Goal: Complete application form: Complete application form

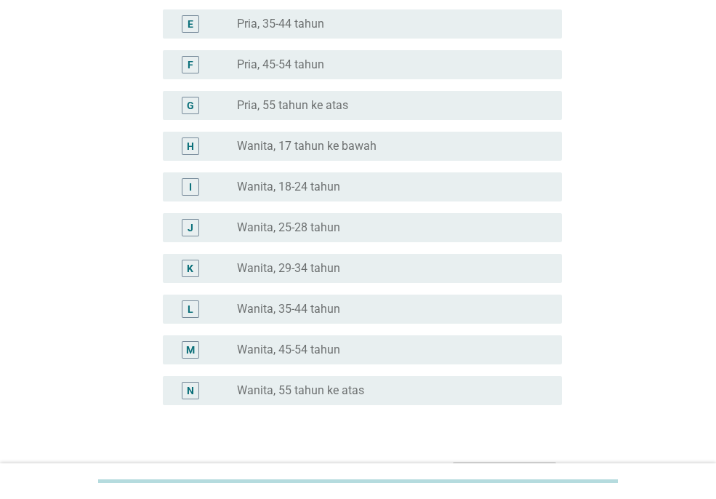
scroll to position [294, 0]
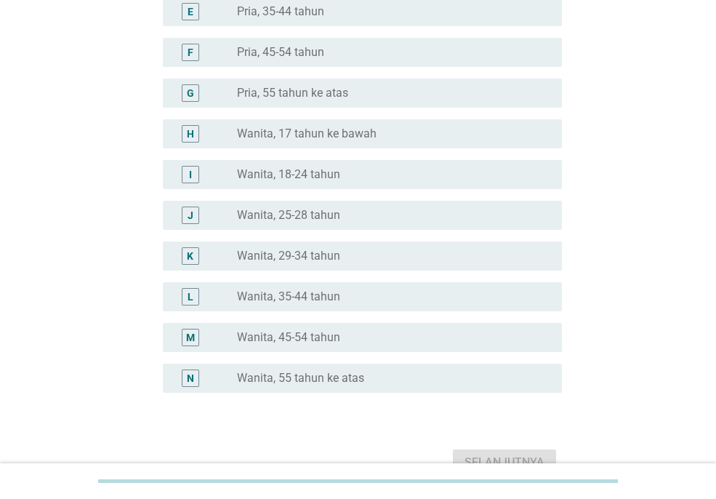
click at [374, 293] on div "radio_button_unchecked Wanita, 35-44 tahun" at bounding box center [388, 296] width 302 height 15
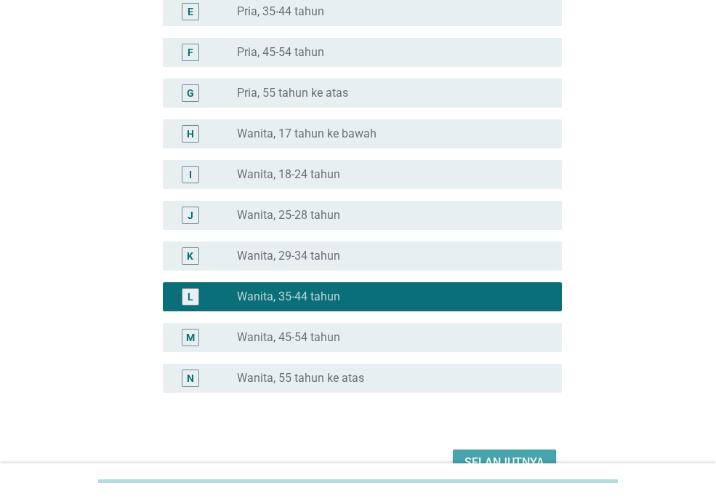
click at [522, 459] on div "Selanjutnya" at bounding box center [504, 462] width 80 height 17
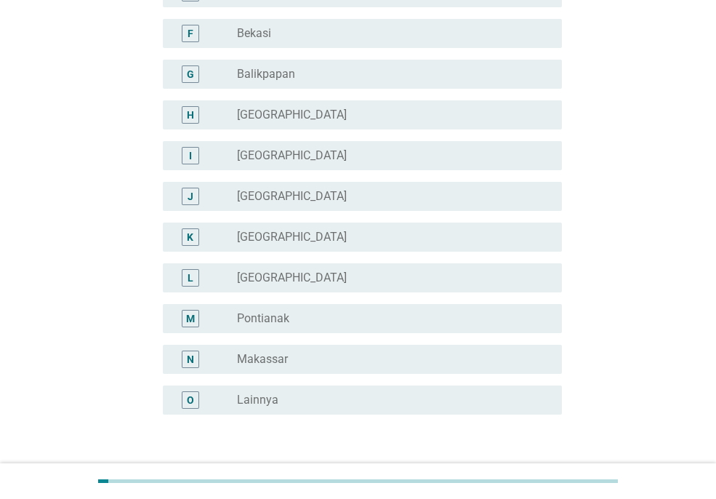
scroll to position [261, 0]
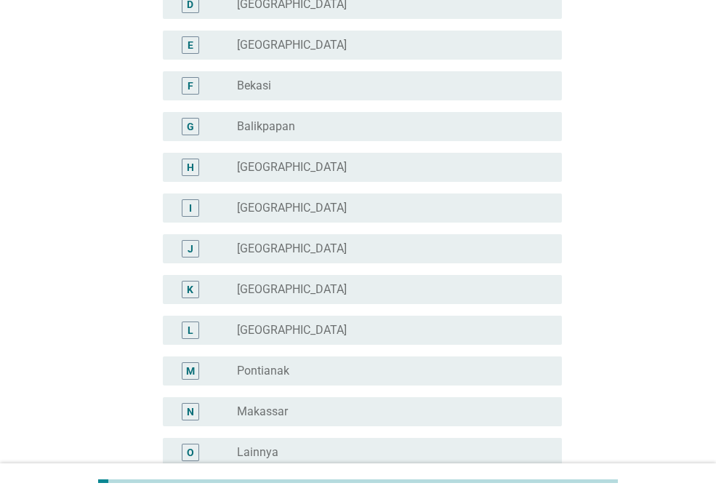
click at [289, 38] on div "radio_button_unchecked [GEOGRAPHIC_DATA]" at bounding box center [388, 45] width 302 height 15
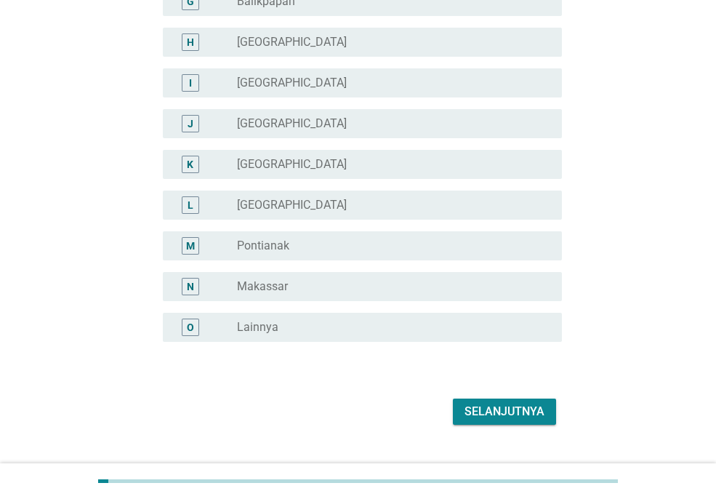
scroll to position [416, 0]
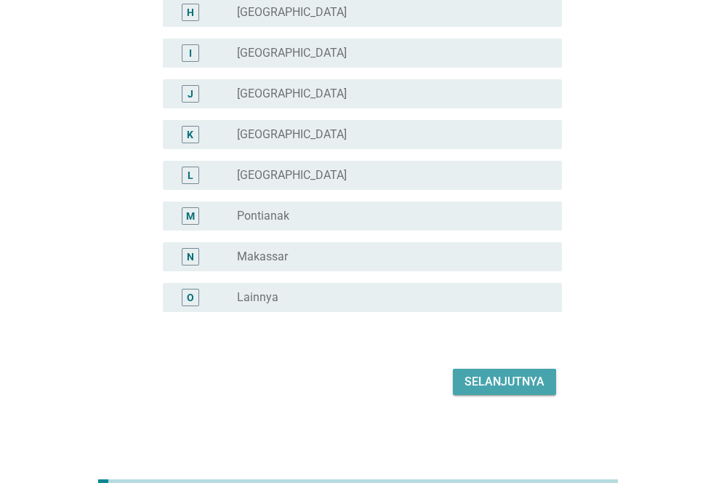
click at [504, 392] on button "Selanjutnya" at bounding box center [504, 381] width 103 height 26
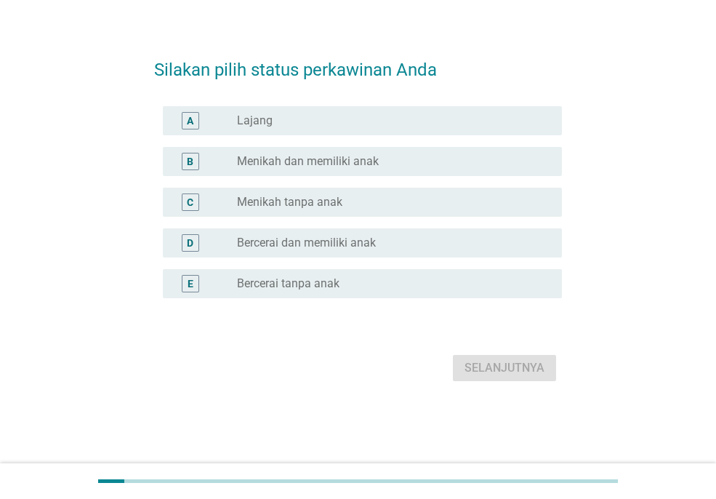
scroll to position [0, 0]
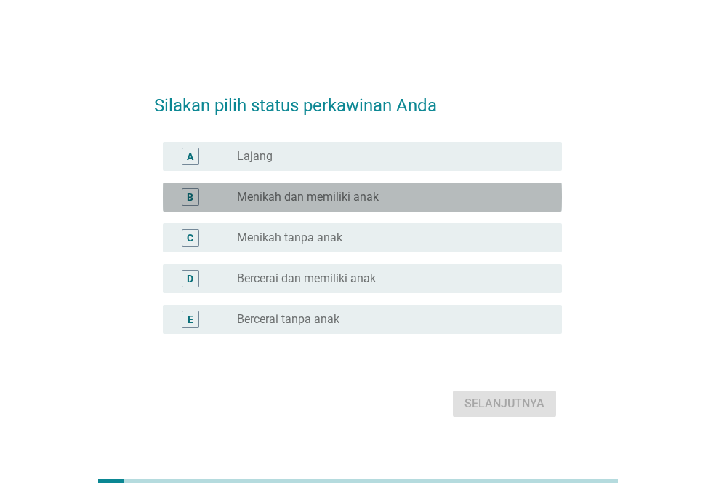
click at [333, 188] on div "radio_button_unchecked Menikah dan memiliki anak" at bounding box center [393, 196] width 313 height 17
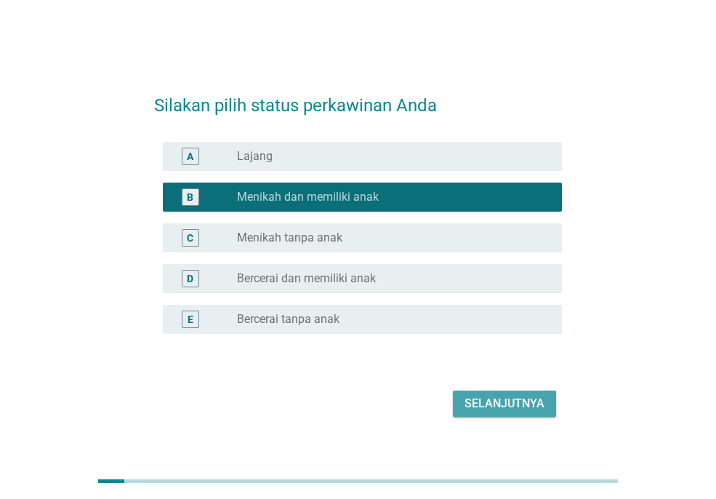
click at [494, 405] on div "Selanjutnya" at bounding box center [504, 403] width 80 height 17
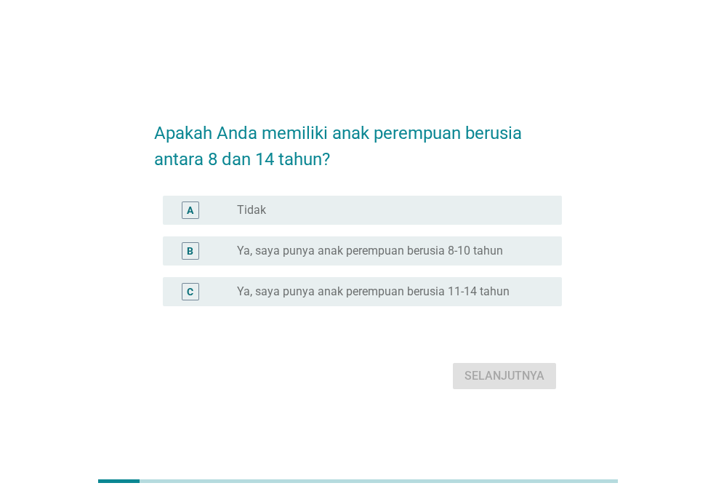
click at [438, 254] on label "Ya, saya punya anak perempuan berusia 8-10 tahun" at bounding box center [370, 250] width 266 height 15
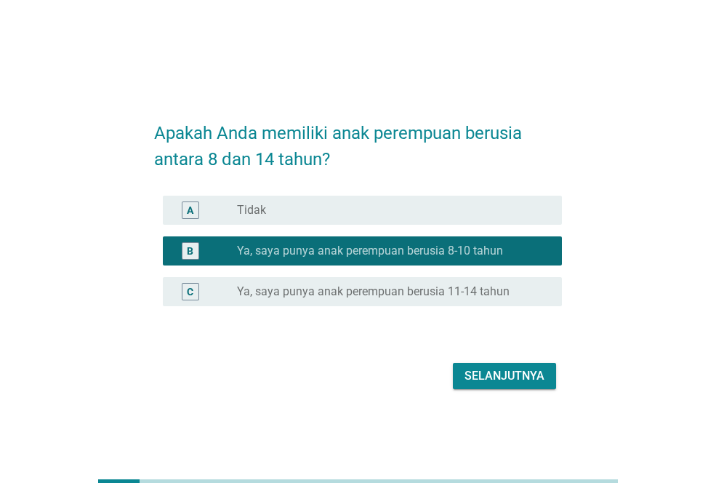
click at [496, 374] on div "Selanjutnya" at bounding box center [504, 375] width 80 height 17
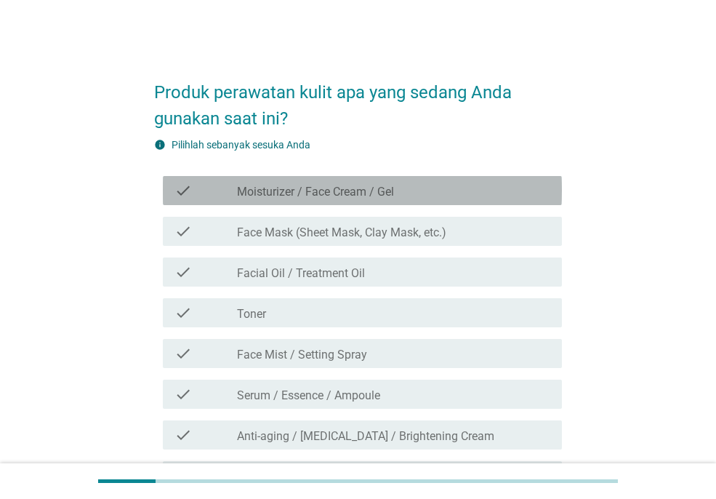
click at [384, 190] on label "Moisturizer / Face Cream / Gel" at bounding box center [315, 192] width 157 height 15
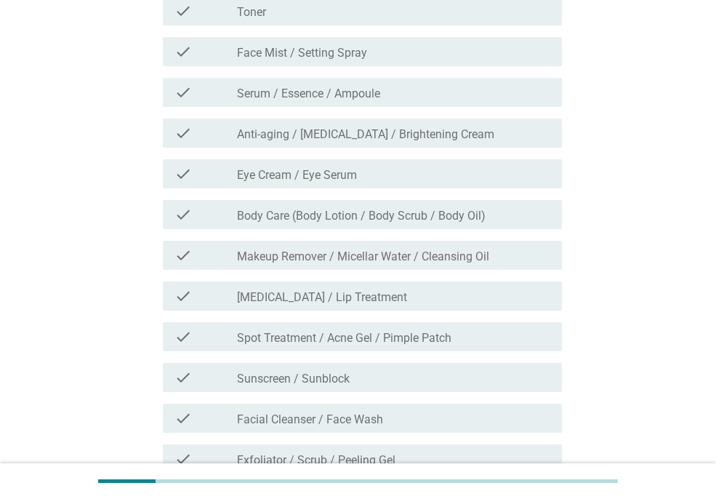
scroll to position [355, 0]
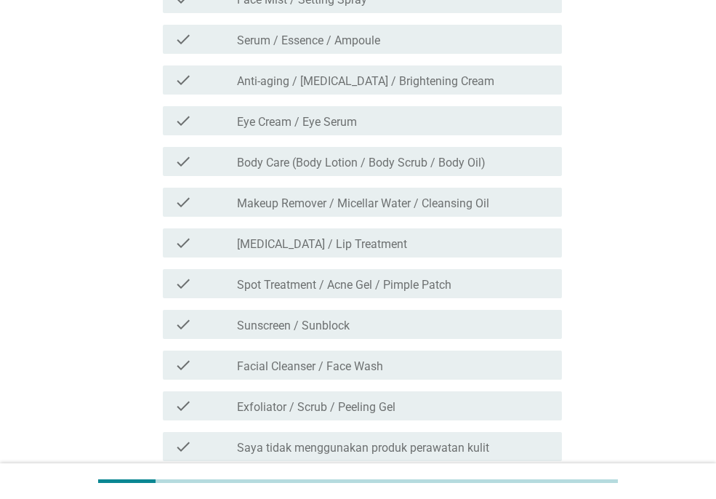
click at [384, 81] on label "Anti-aging / [MEDICAL_DATA] / Brightening Cream" at bounding box center [365, 81] width 257 height 15
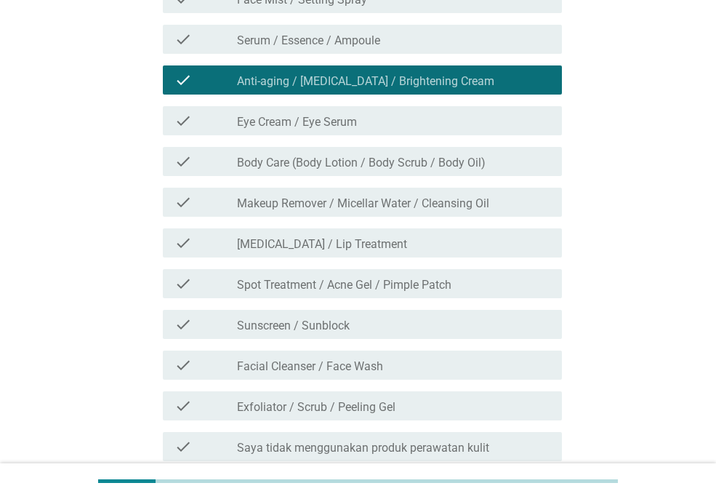
click at [401, 161] on label "Body Care (Body Lotion / Body Scrub / Body Oil)" at bounding box center [361, 163] width 249 height 15
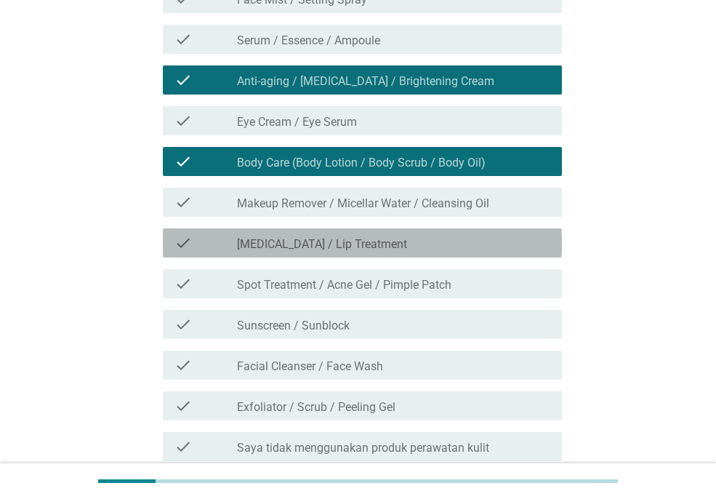
click at [406, 241] on div "check_box_outline_blank [MEDICAL_DATA] / Lip Treatment" at bounding box center [393, 242] width 313 height 17
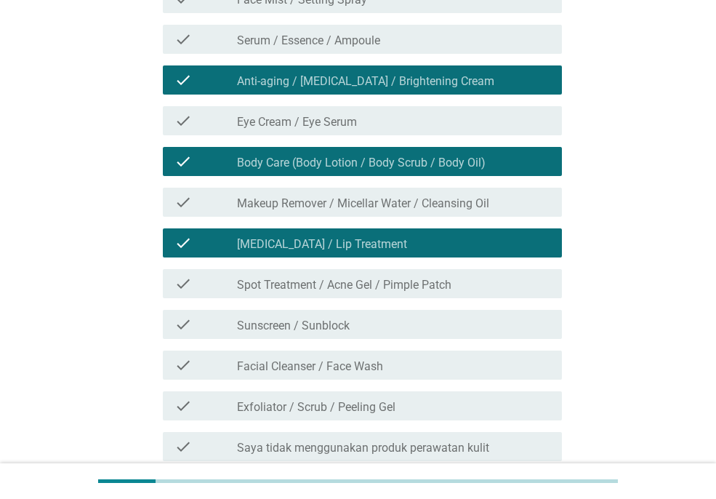
click at [425, 356] on div "check_box_outline_blank Facial Cleanser / Face Wash" at bounding box center [393, 364] width 313 height 17
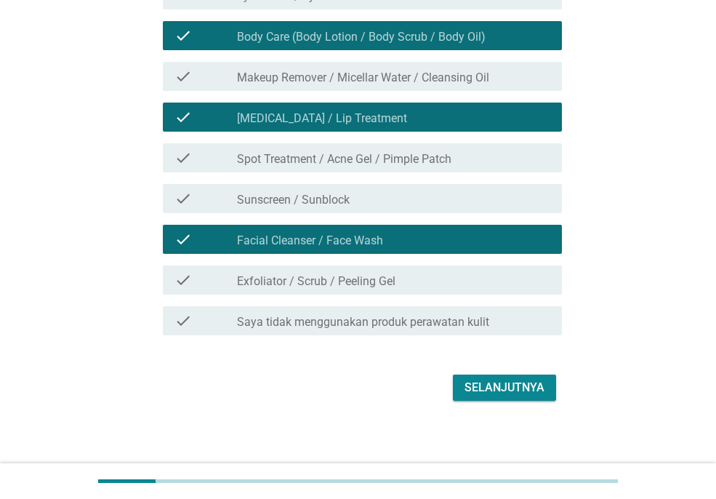
scroll to position [486, 0]
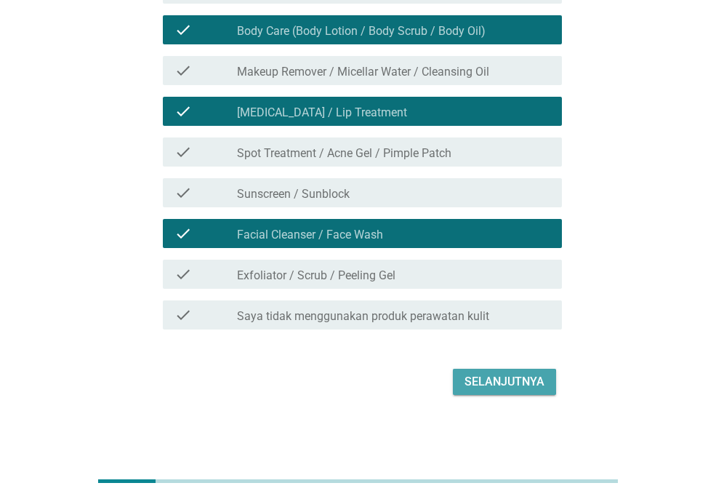
click at [503, 394] on button "Selanjutnya" at bounding box center [504, 381] width 103 height 26
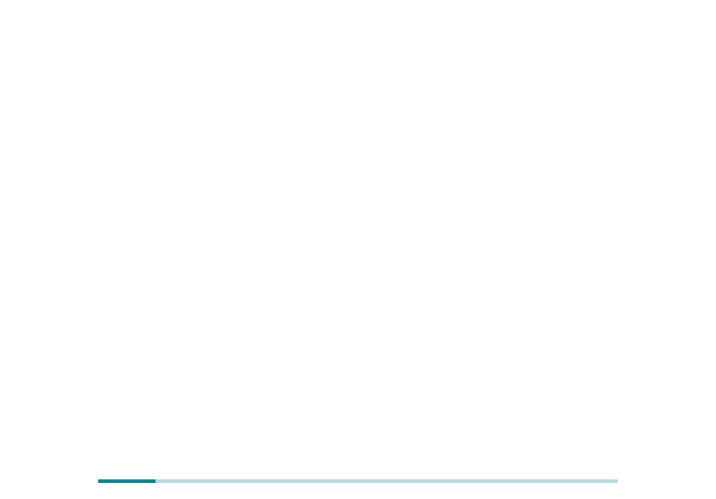
scroll to position [0, 0]
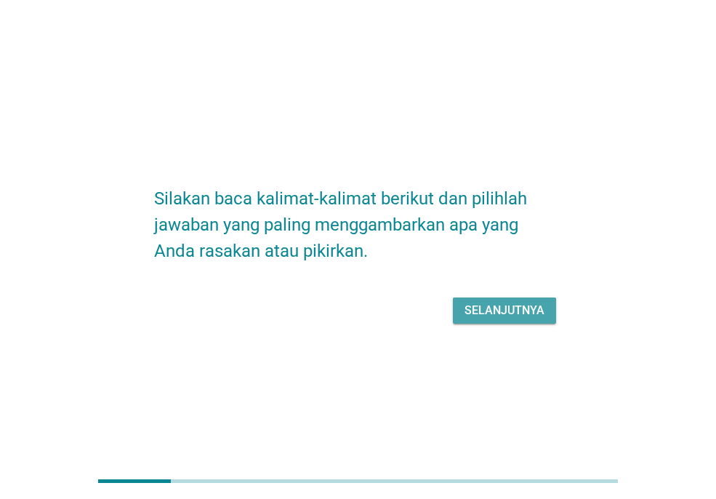
click at [499, 307] on div "Selanjutnya" at bounding box center [504, 310] width 80 height 17
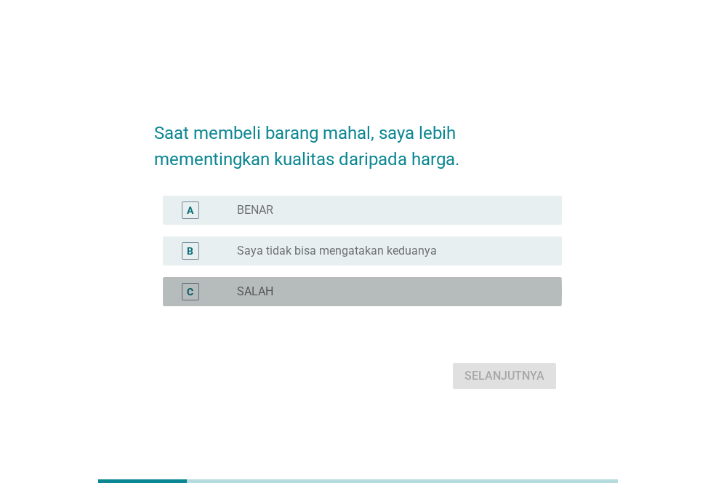
click at [305, 291] on div "radio_button_unchecked SALAH" at bounding box center [388, 291] width 302 height 15
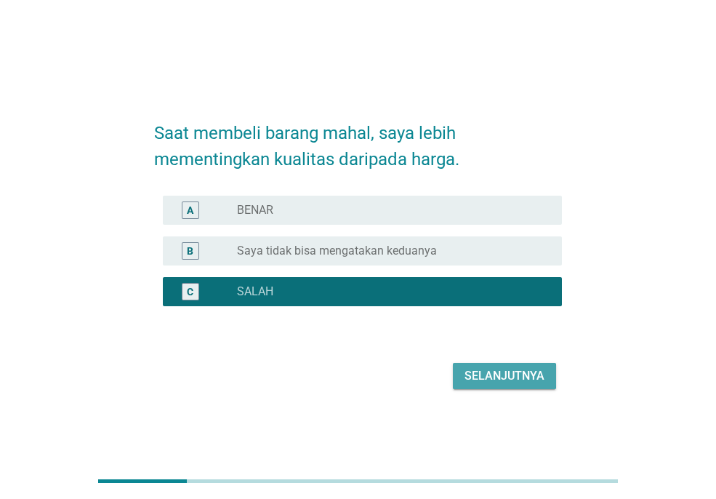
click at [523, 377] on div "Selanjutnya" at bounding box center [504, 375] width 80 height 17
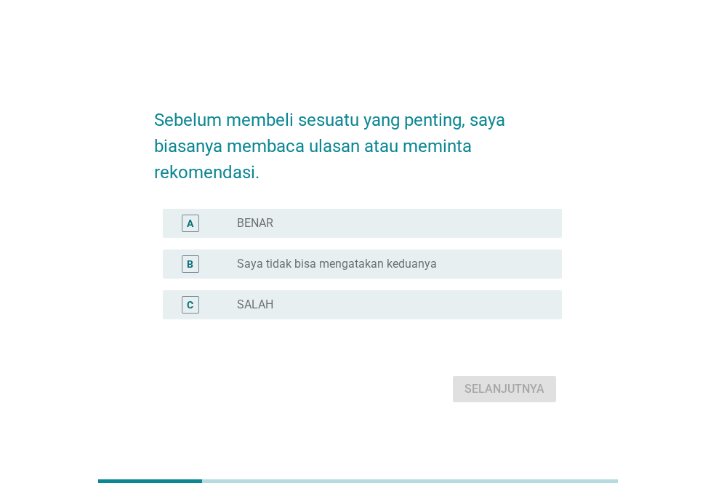
click at [345, 225] on div "radio_button_unchecked BENAR" at bounding box center [388, 223] width 302 height 15
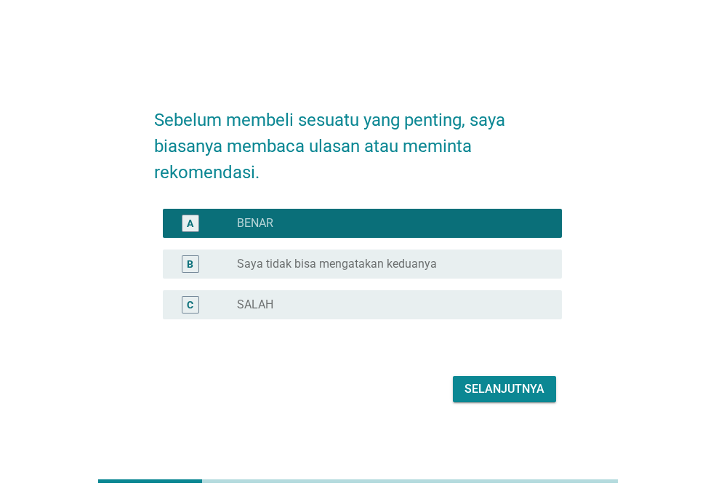
click at [515, 386] on div "Selanjutnya" at bounding box center [504, 388] width 80 height 17
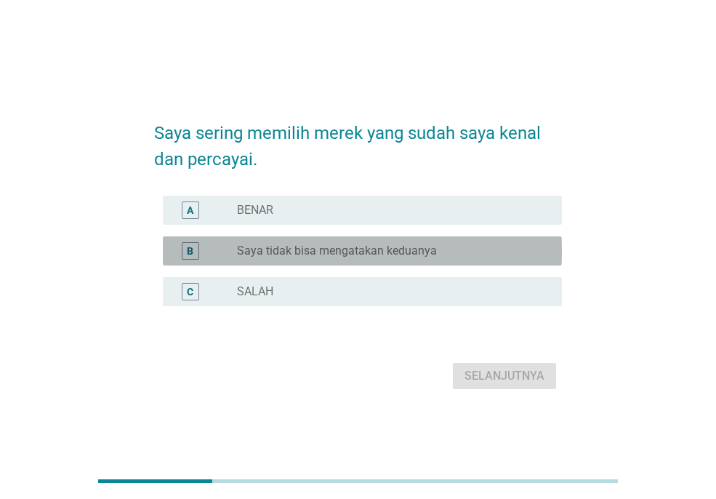
click at [399, 247] on label "Saya tidak bisa mengatakan keduanya" at bounding box center [337, 250] width 200 height 15
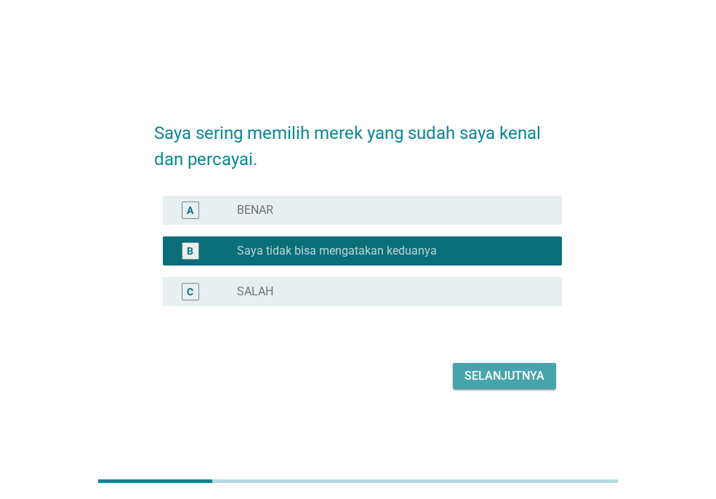
click at [512, 380] on div "Selanjutnya" at bounding box center [504, 375] width 80 height 17
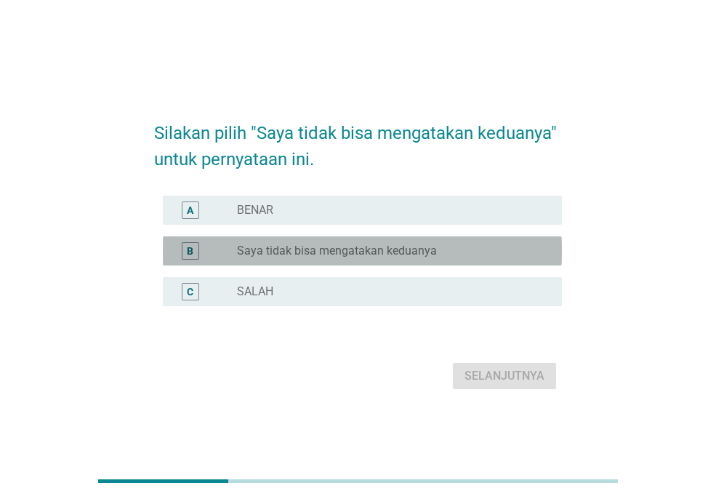
click at [432, 253] on label "Saya tidak bisa mengatakan keduanya" at bounding box center [337, 250] width 200 height 15
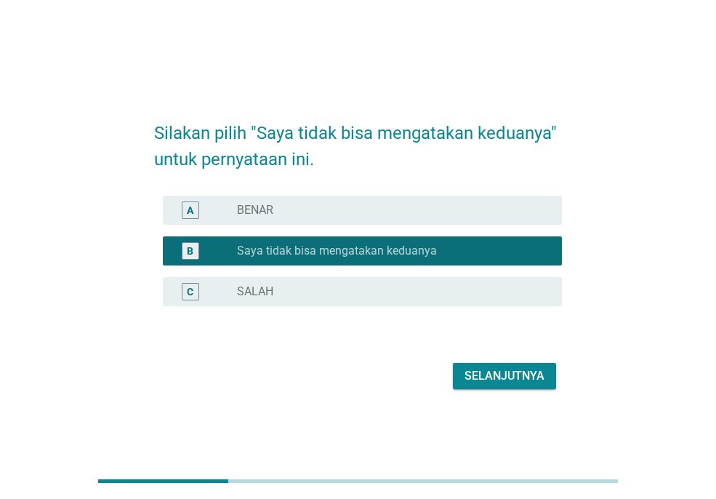
click at [505, 374] on div "Selanjutnya" at bounding box center [504, 375] width 80 height 17
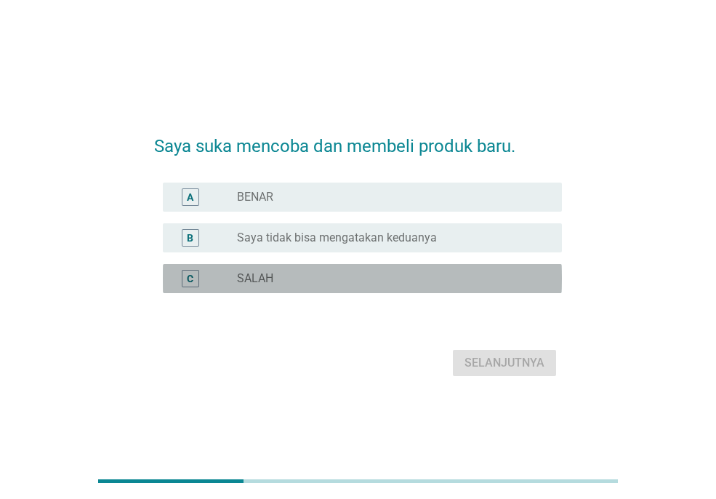
click at [424, 273] on div "radio_button_unchecked SALAH" at bounding box center [388, 278] width 302 height 15
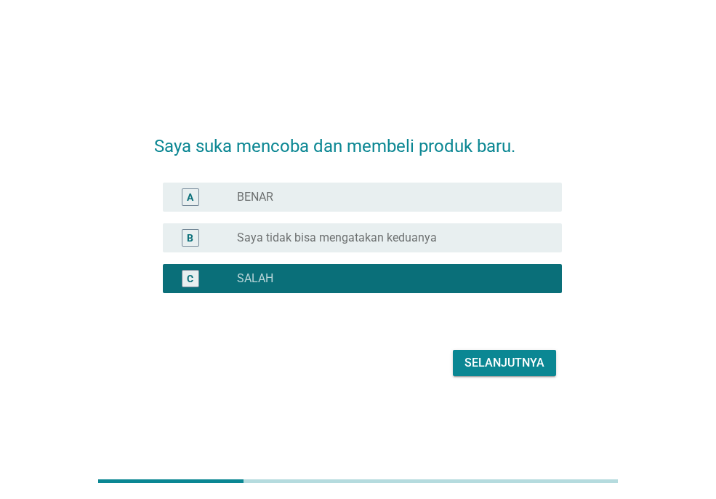
click at [511, 366] on div "Selanjutnya" at bounding box center [504, 362] width 80 height 17
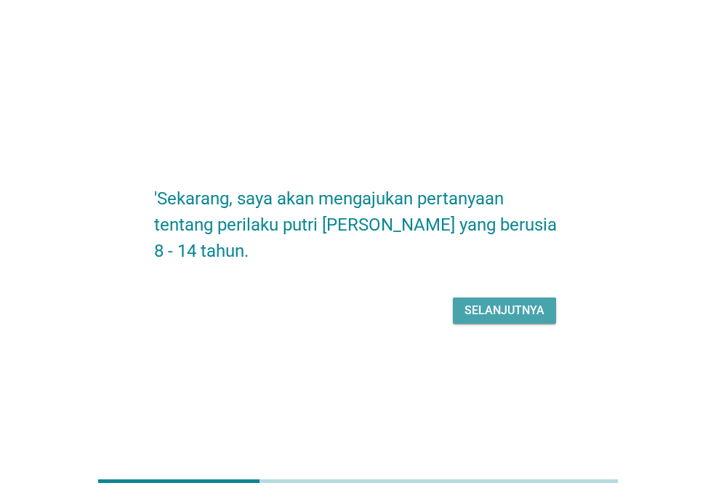
click at [511, 305] on div "Selanjutnya" at bounding box center [504, 310] width 80 height 17
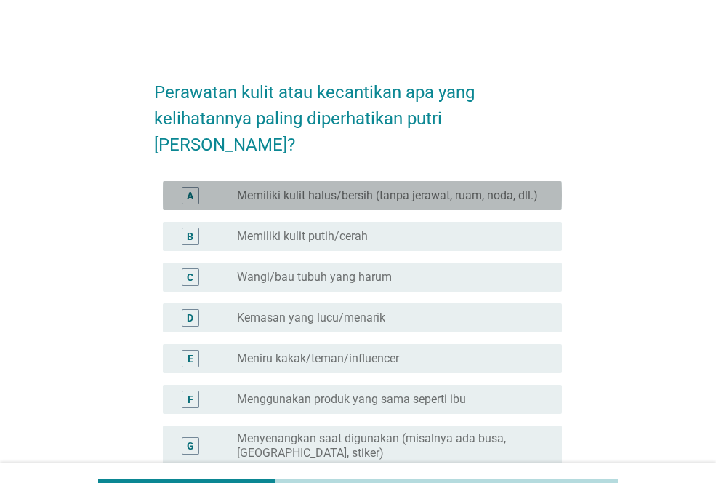
click at [462, 188] on label "Memiliki kulit halus/bersih (tanpa jerawat, ruam, noda, dll.)" at bounding box center [387, 195] width 301 height 15
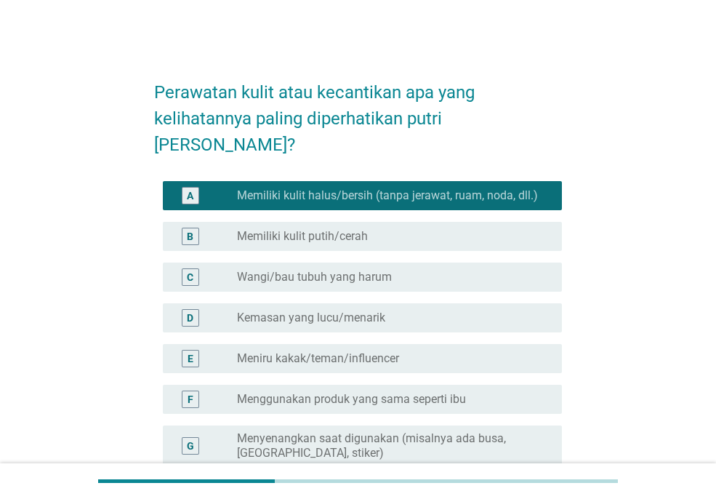
click at [499, 188] on label "Memiliki kulit halus/bersih (tanpa jerawat, ruam, noda, dll.)" at bounding box center [387, 195] width 301 height 15
click at [455, 270] on div "radio_button_unchecked Wangi/bau tubuh yang harum" at bounding box center [388, 277] width 302 height 15
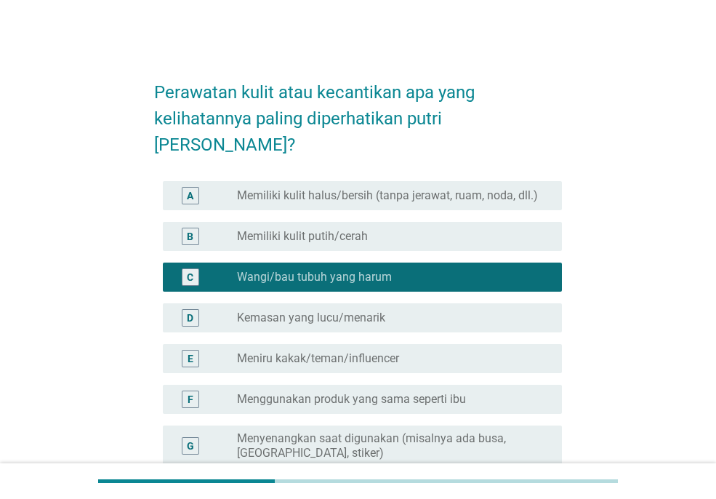
click at [453, 310] on div "radio_button_unchecked Kemasan yang lucu/menarik" at bounding box center [388, 317] width 302 height 15
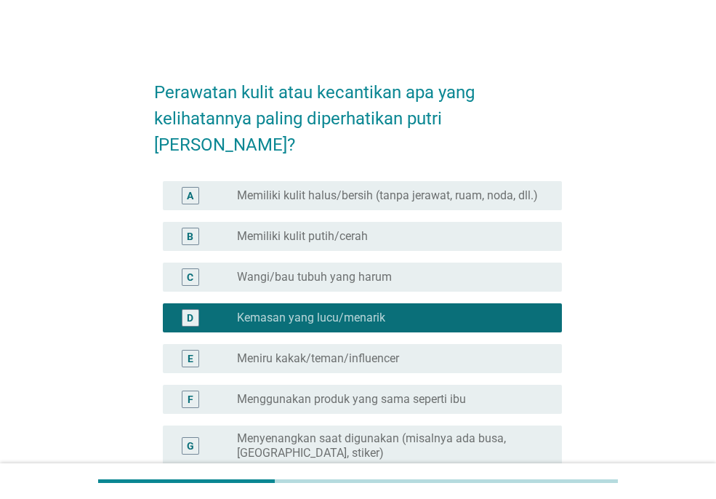
click at [446, 270] on div "radio_button_unchecked Wangi/bau tubuh yang harum" at bounding box center [388, 277] width 302 height 15
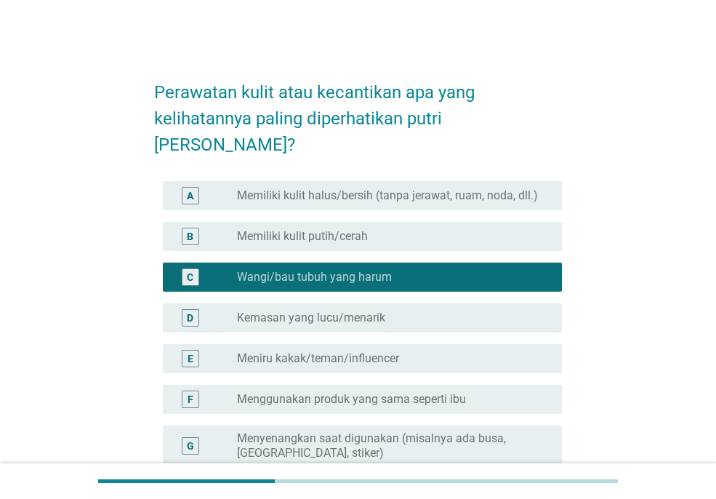
scroll to position [250, 0]
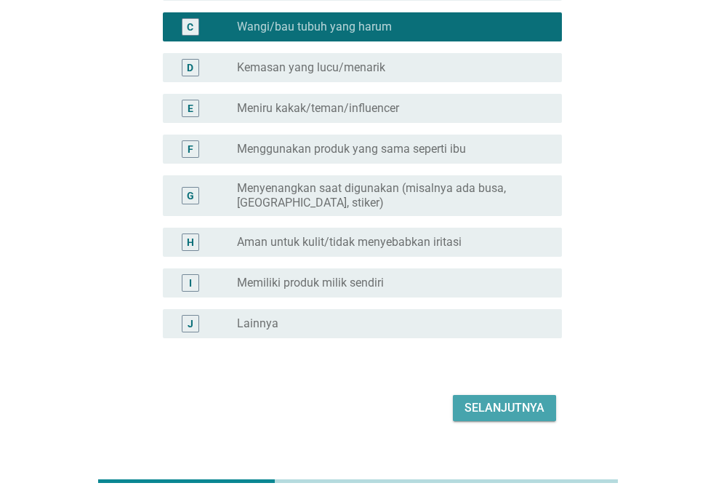
click at [515, 399] on div "Selanjutnya" at bounding box center [504, 407] width 80 height 17
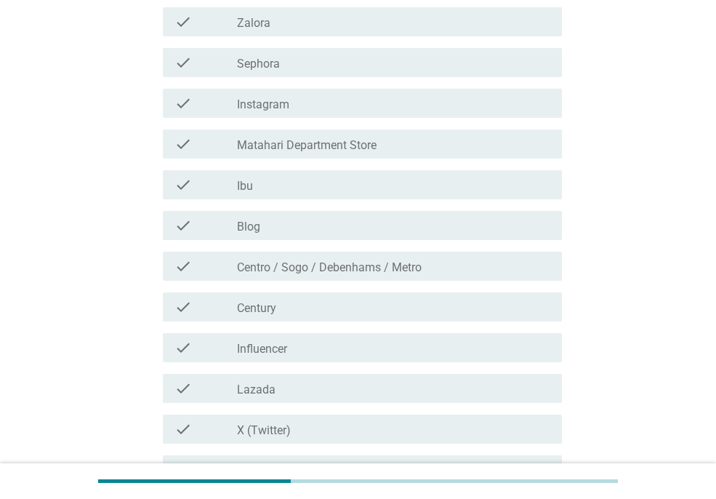
scroll to position [0, 0]
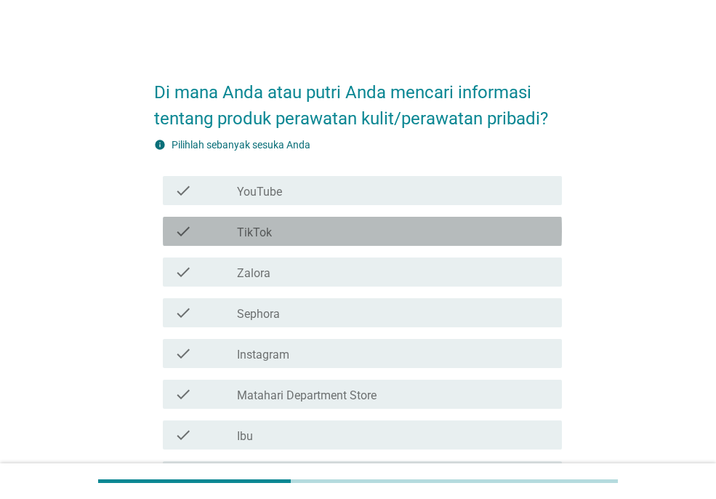
click at [413, 234] on div "check_box_outline_blank TikTok" at bounding box center [393, 230] width 313 height 17
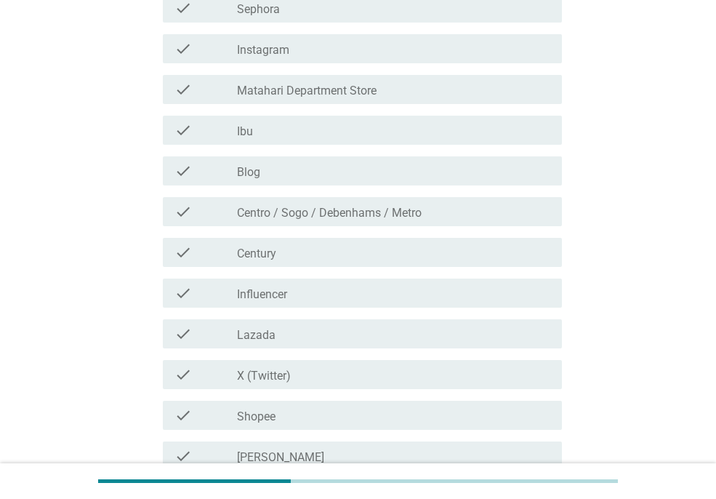
scroll to position [337, 0]
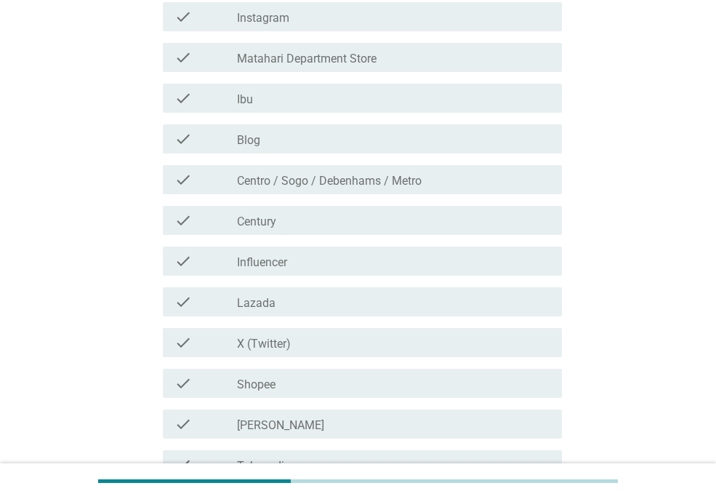
click at [399, 97] on div "check_box_outline_blank Ibu" at bounding box center [393, 97] width 313 height 17
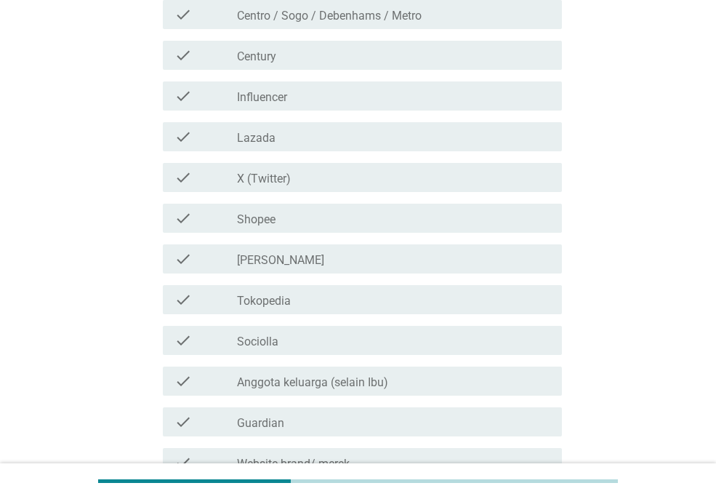
scroll to position [579, 0]
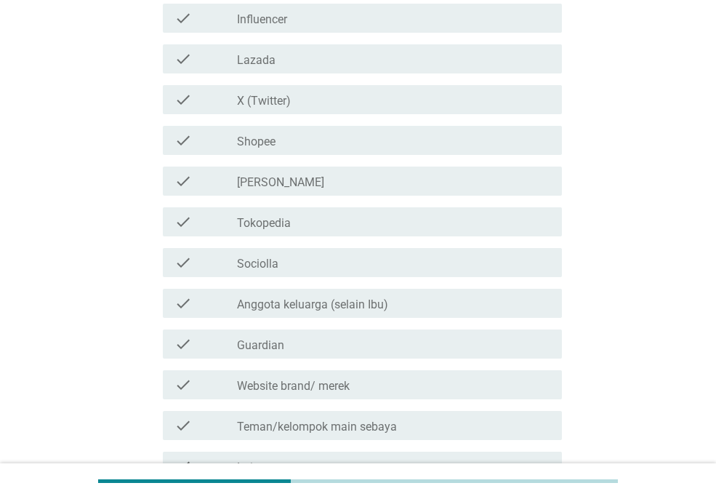
click at [393, 140] on div "check_box_outline_blank Shopee" at bounding box center [393, 140] width 313 height 17
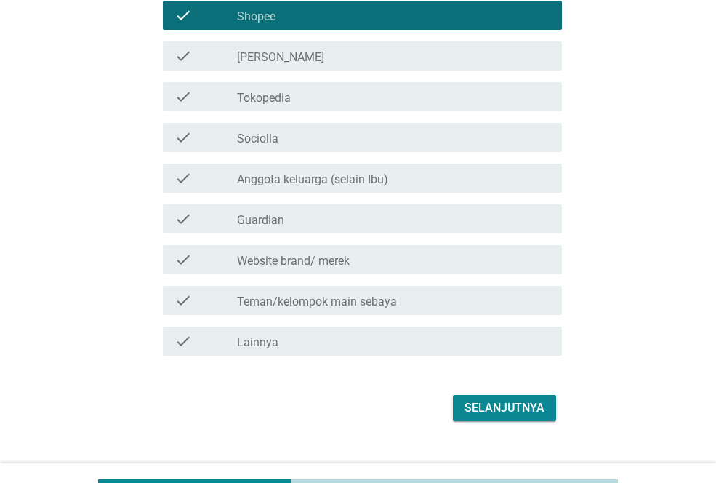
scroll to position [708, 0]
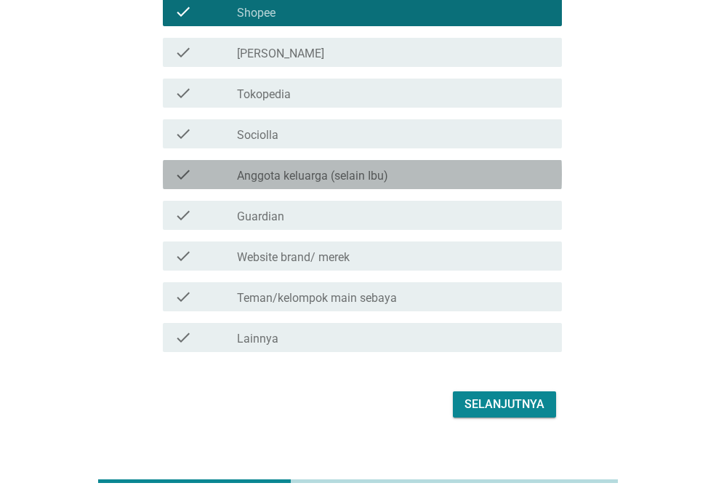
click at [358, 174] on label "Anggota keluarga (selain Ibu)" at bounding box center [312, 176] width 151 height 15
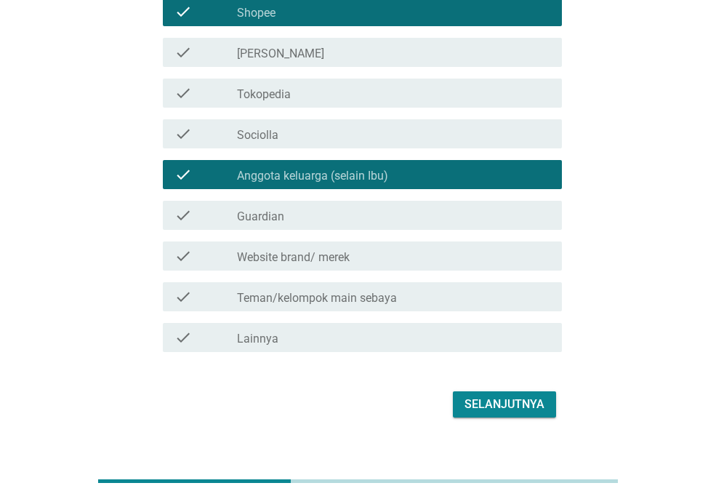
click at [512, 395] on div "Selanjutnya" at bounding box center [504, 403] width 80 height 17
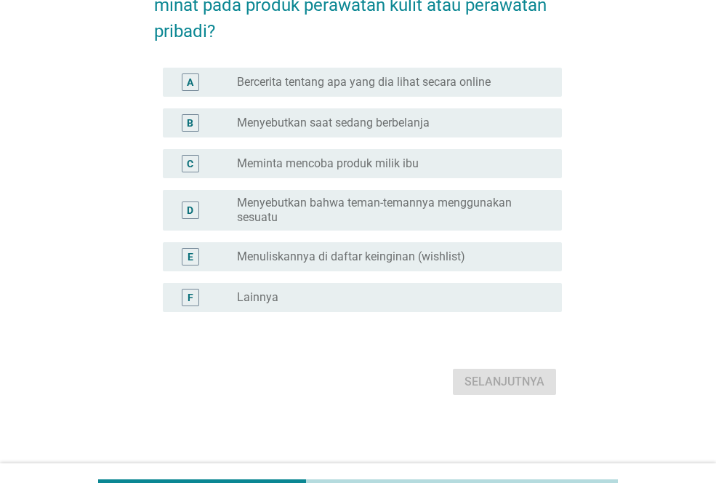
scroll to position [0, 0]
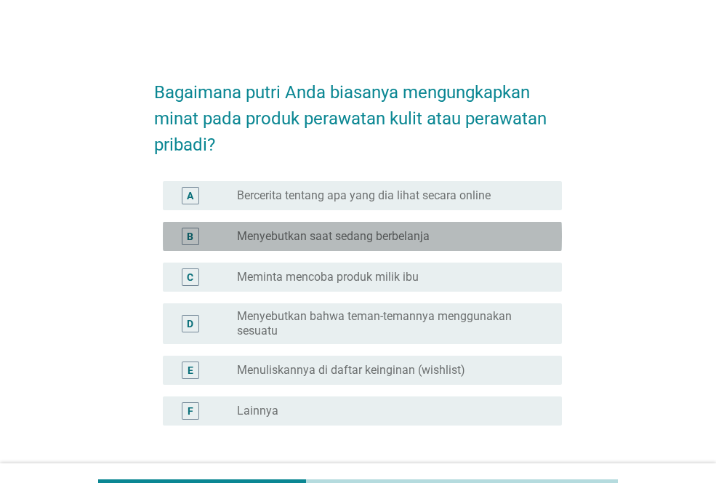
click at [469, 233] on div "radio_button_unchecked Menyebutkan saat sedang berbelanja" at bounding box center [388, 236] width 302 height 15
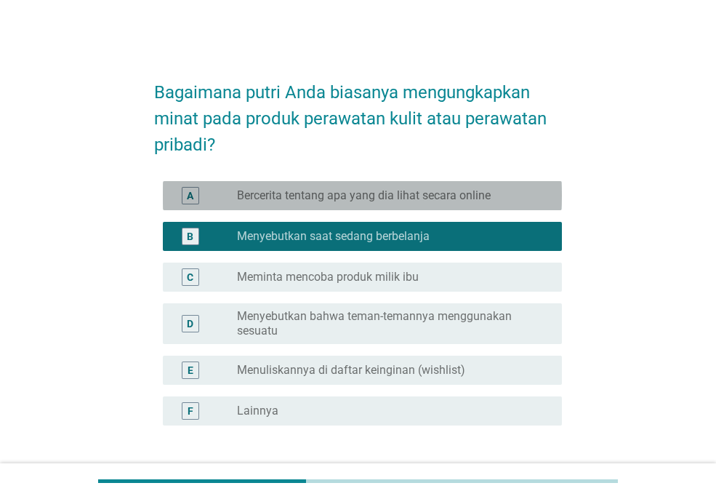
click at [466, 197] on label "Bercerita tentang apa yang dia lihat secara online" at bounding box center [364, 195] width 254 height 15
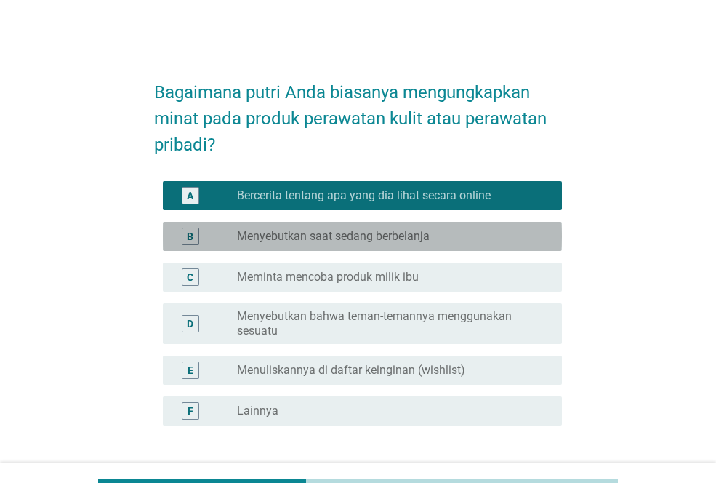
click at [467, 227] on div "radio_button_unchecked Menyebutkan saat sedang berbelanja" at bounding box center [393, 235] width 313 height 17
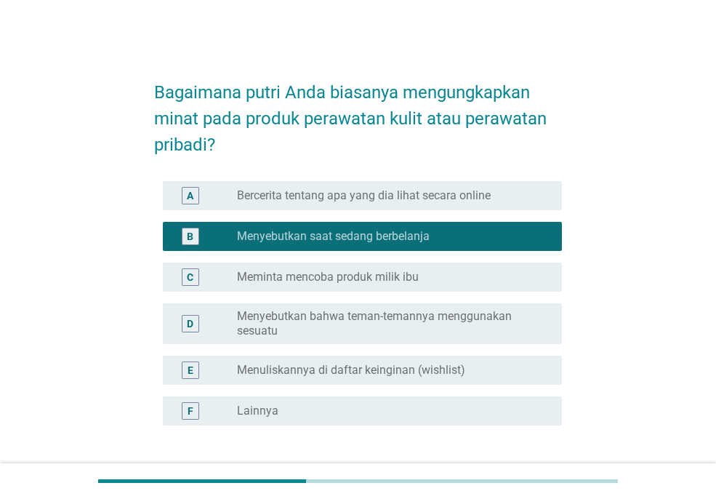
scroll to position [113, 0]
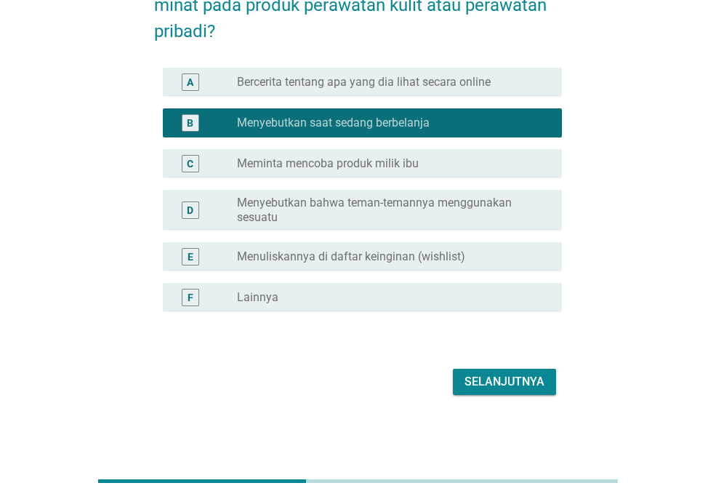
click at [512, 376] on div "Selanjutnya" at bounding box center [504, 381] width 80 height 17
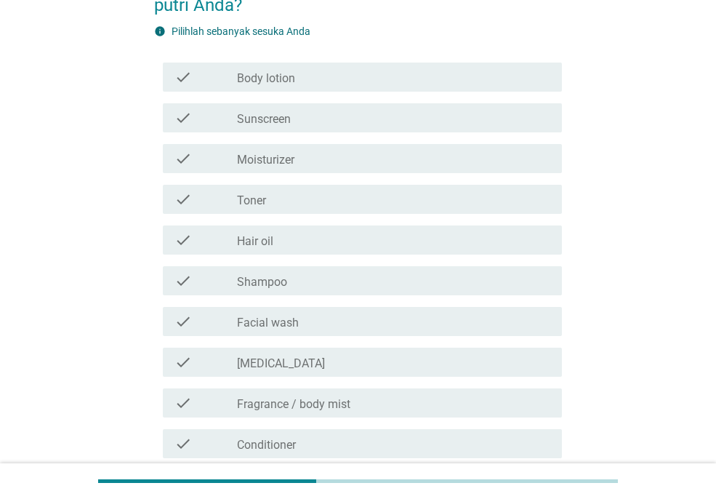
scroll to position [0, 0]
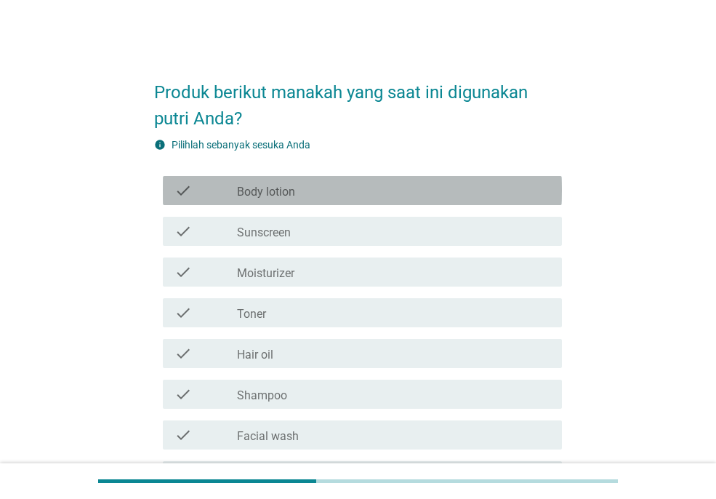
click at [350, 182] on div "check_box_outline_blank Body lotion" at bounding box center [393, 190] width 313 height 17
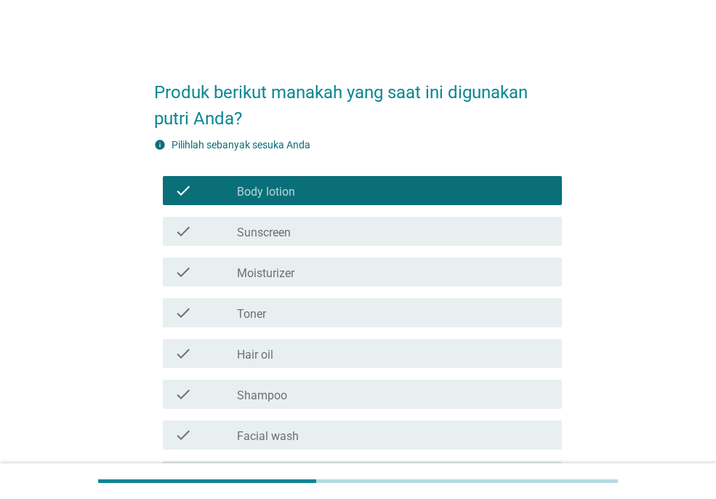
click at [520, 385] on div "check_box_outline_blank Shampoo" at bounding box center [393, 393] width 313 height 17
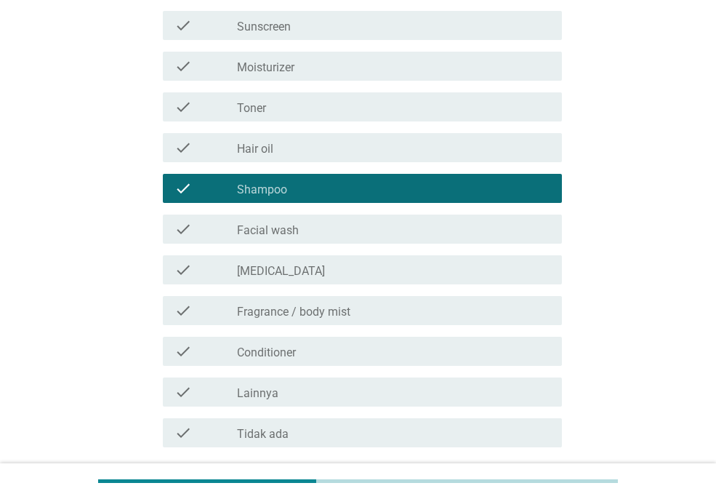
scroll to position [323, 0]
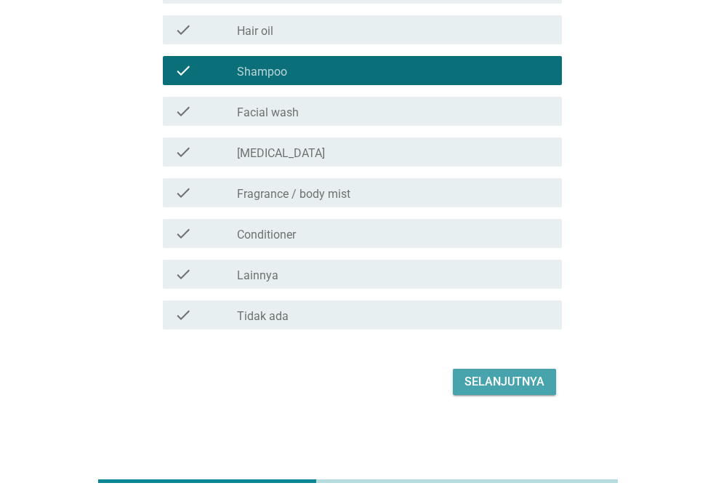
click at [511, 373] on div "Selanjutnya" at bounding box center [504, 381] width 80 height 17
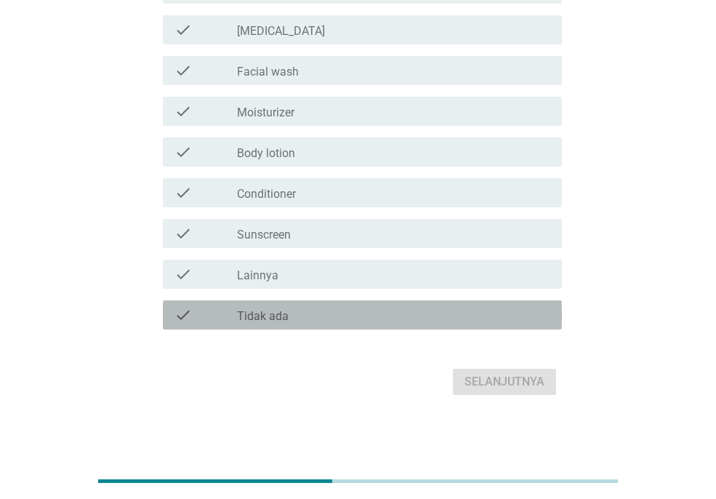
click at [452, 303] on div "check check_box_outline_blank Tidak ada" at bounding box center [362, 314] width 399 height 29
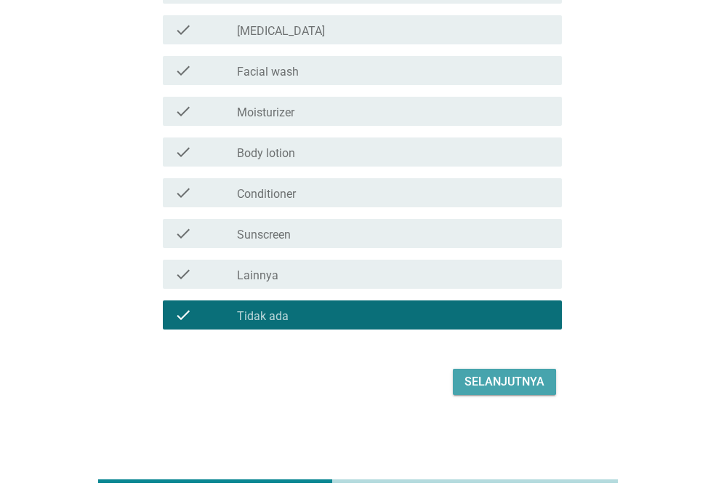
click at [525, 391] on button "Selanjutnya" at bounding box center [504, 381] width 103 height 26
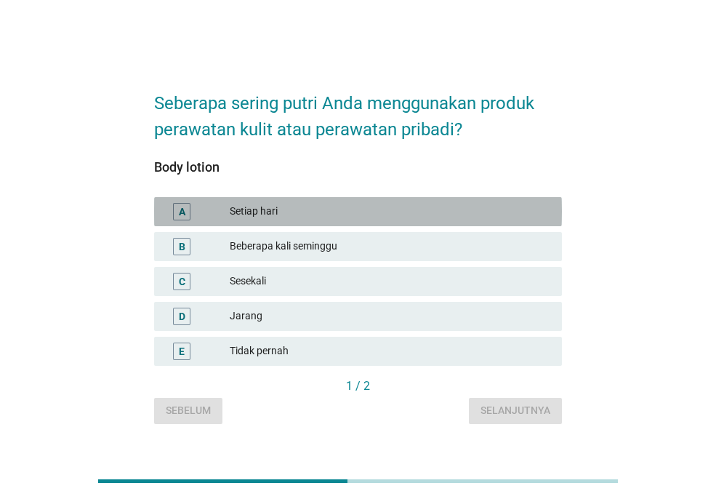
click at [355, 204] on div "Setiap hari" at bounding box center [390, 211] width 321 height 17
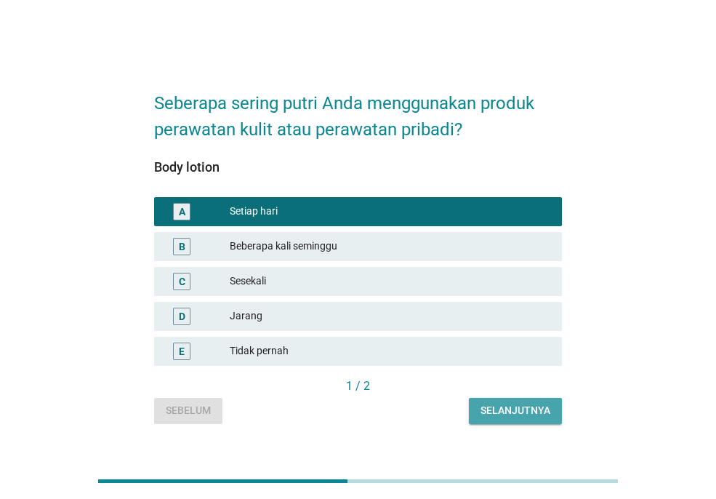
click at [536, 410] on div "Selanjutnya" at bounding box center [515, 410] width 70 height 15
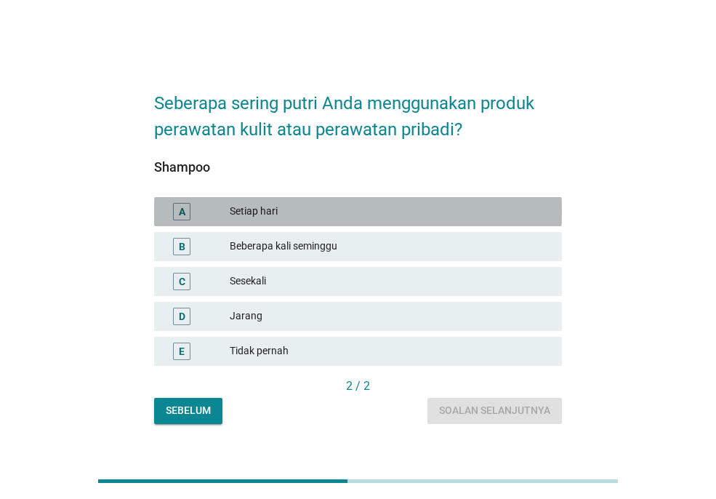
click at [311, 209] on div "Setiap hari" at bounding box center [390, 211] width 321 height 17
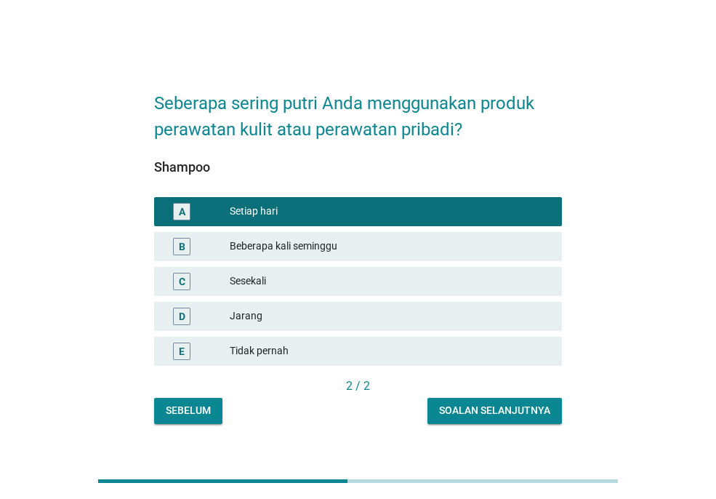
click at [494, 415] on div "Soalan selanjutnya" at bounding box center [494, 410] width 111 height 15
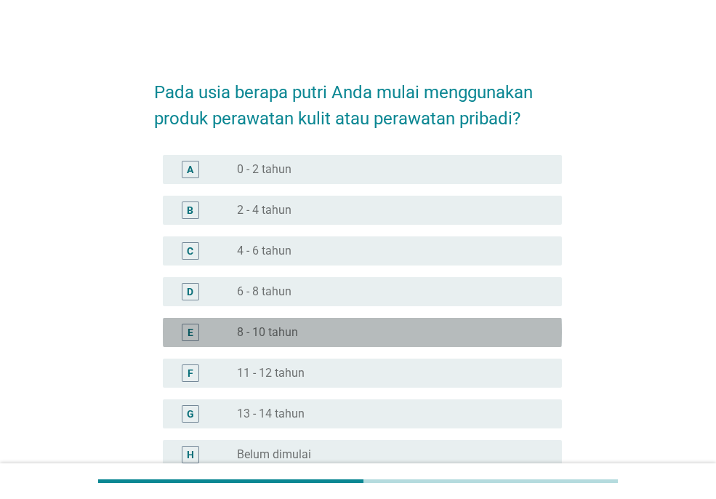
click at [361, 335] on div "radio_button_unchecked 8 - 10 tahun" at bounding box center [388, 332] width 302 height 15
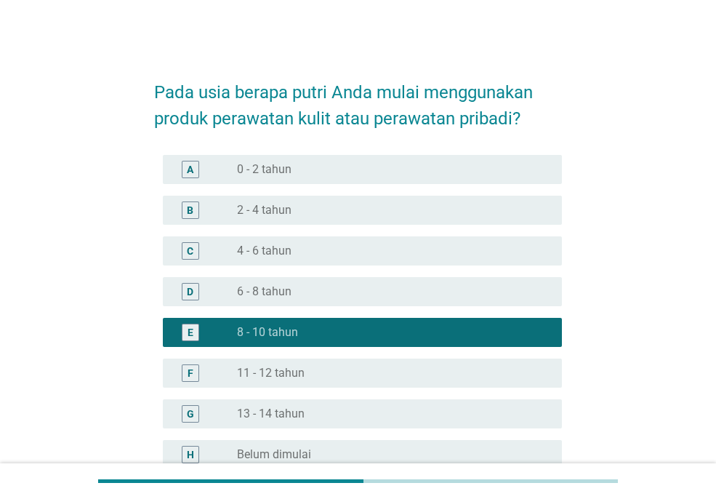
scroll to position [157, 0]
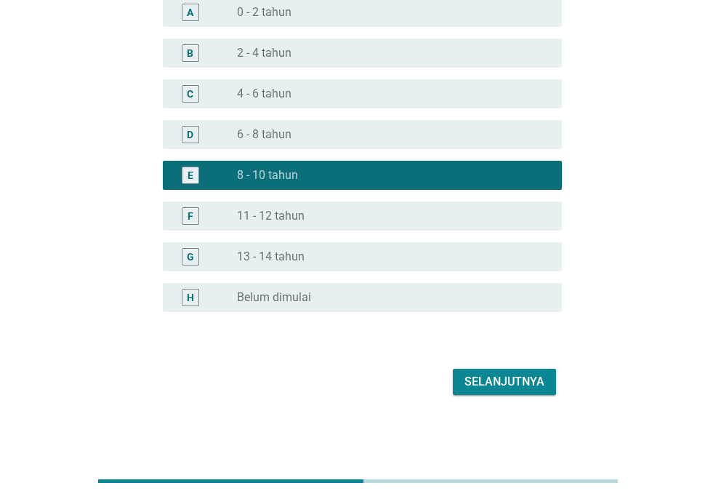
click at [494, 380] on div "Selanjutnya" at bounding box center [504, 381] width 80 height 17
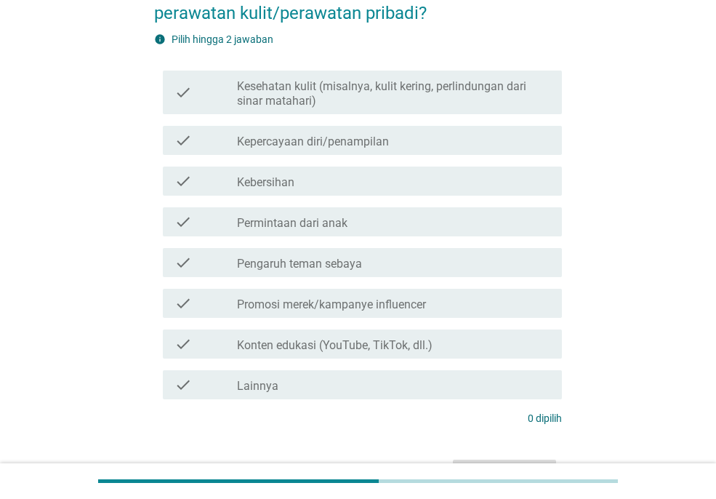
scroll to position [136, 0]
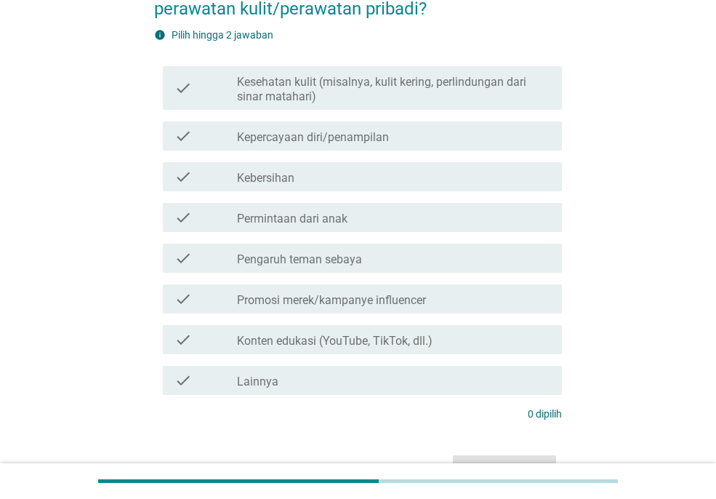
click at [376, 182] on div "check_box_outline_blank Kebersihan" at bounding box center [393, 176] width 313 height 17
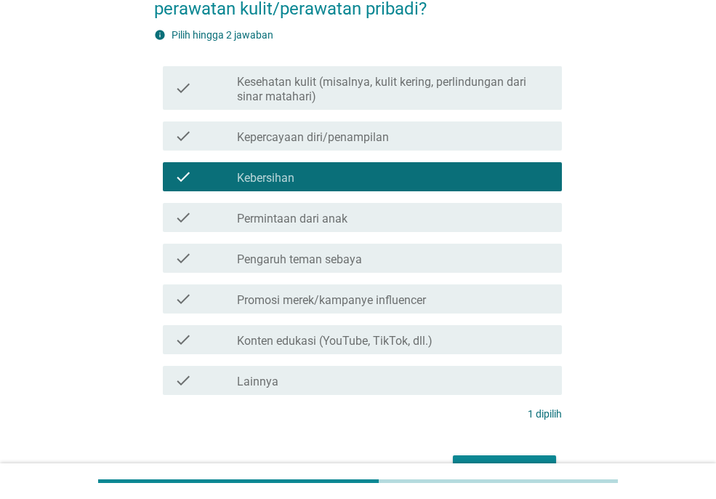
click at [399, 95] on label "Kesehatan kulit (misalnya, kulit kering, perlindungan dari sinar matahari)" at bounding box center [393, 89] width 313 height 29
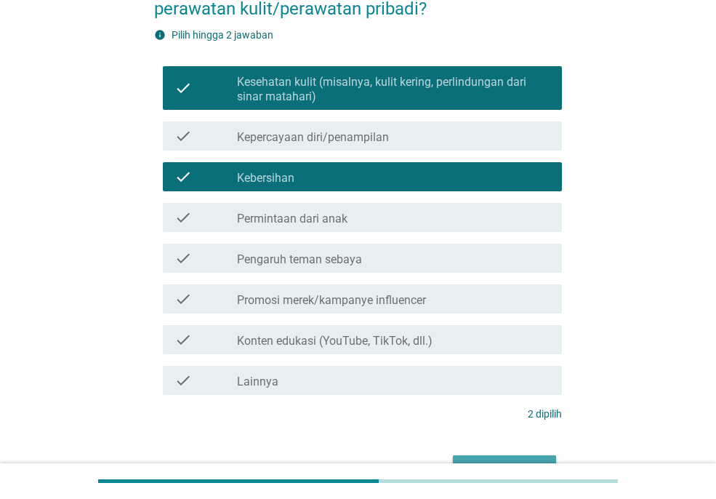
click at [528, 458] on button "Selanjutnya" at bounding box center [504, 468] width 103 height 26
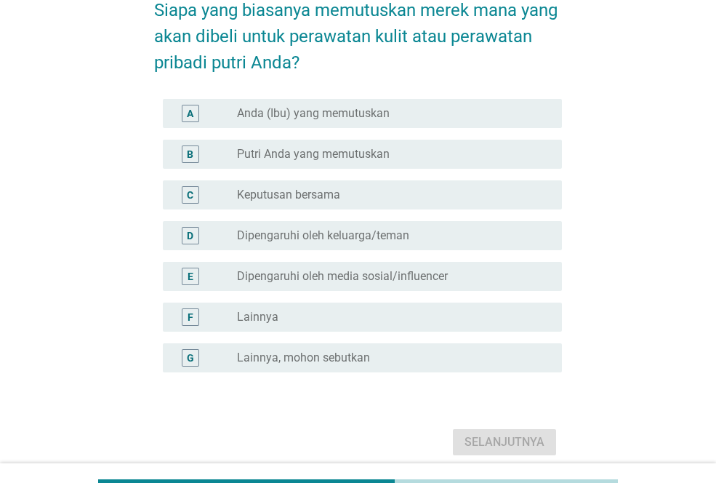
scroll to position [90, 0]
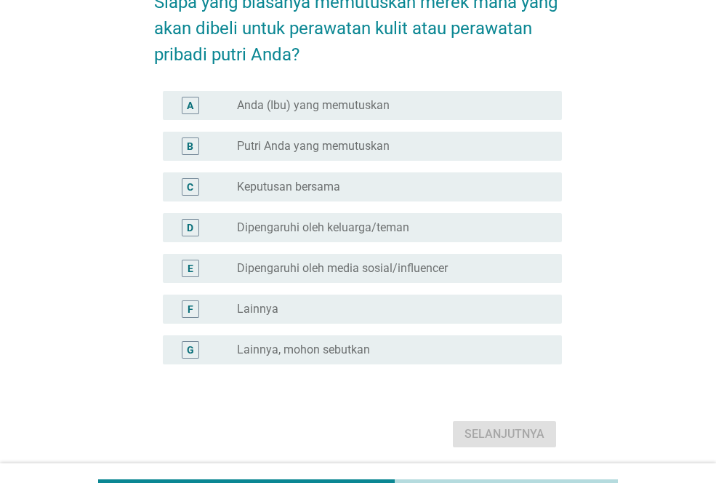
click at [376, 102] on label "Anda (Ibu) yang memutuskan" at bounding box center [313, 105] width 153 height 15
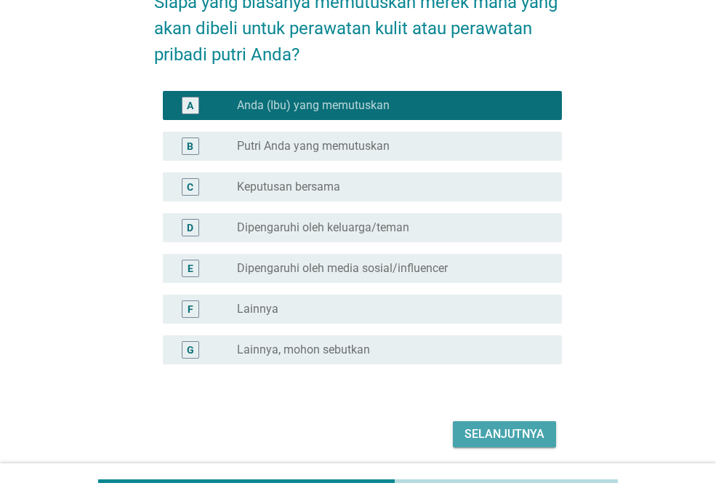
click at [515, 424] on button "Selanjutnya" at bounding box center [504, 434] width 103 height 26
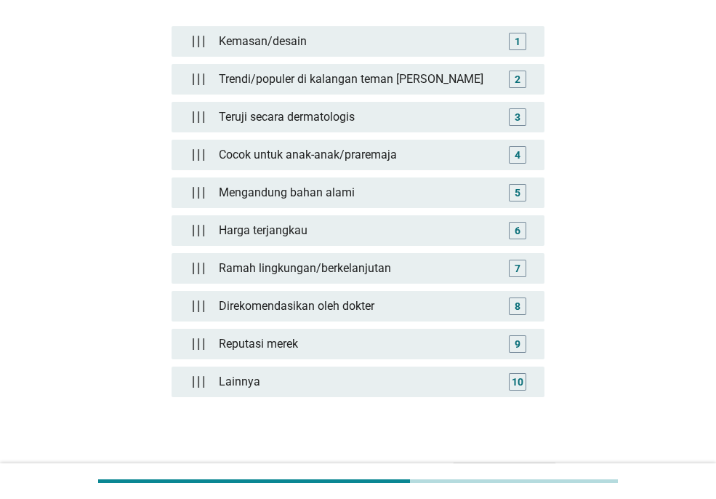
scroll to position [185, 0]
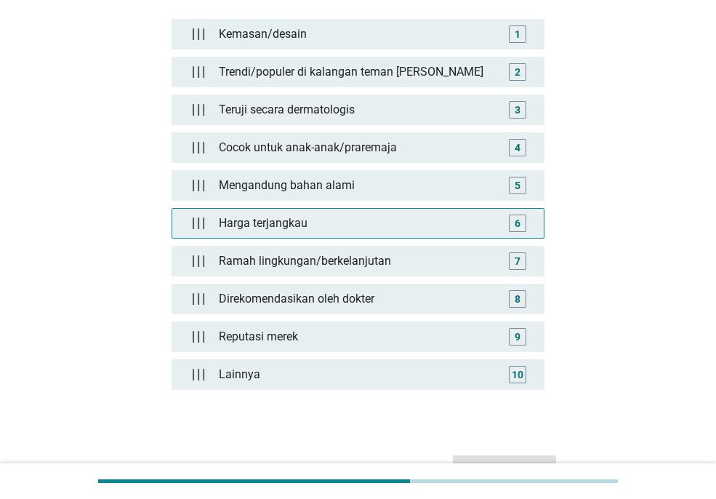
click at [517, 225] on div "6" at bounding box center [518, 222] width 6 height 15
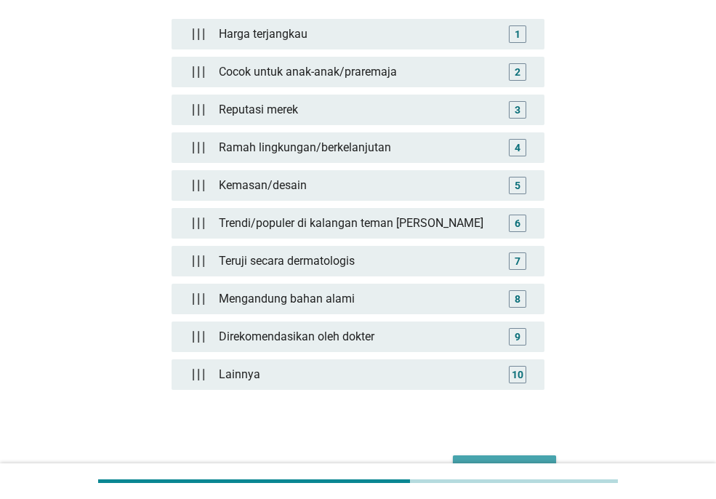
click at [484, 457] on button "Selanjutnya" at bounding box center [504, 468] width 103 height 26
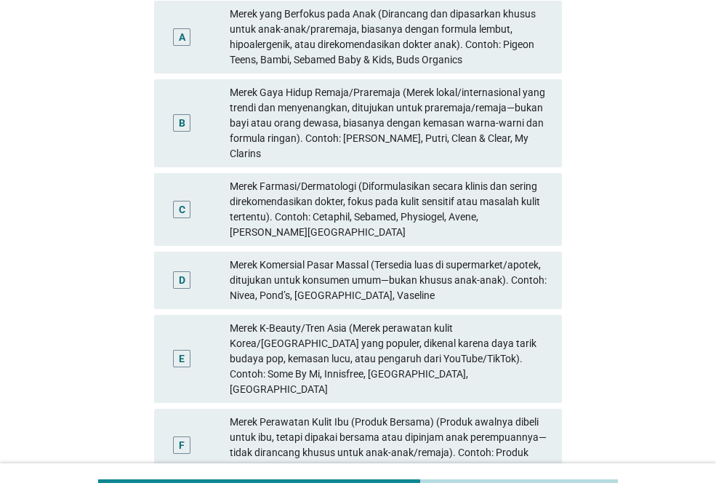
scroll to position [187, 0]
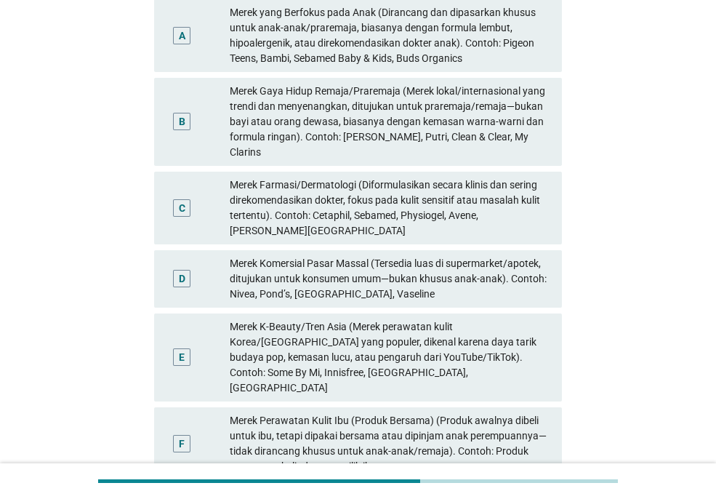
click at [460, 15] on div "Merek yang Berfokus pada Anak (Dirancang dan dipasarkan khusus untuk anak-anak/…" at bounding box center [390, 35] width 321 height 61
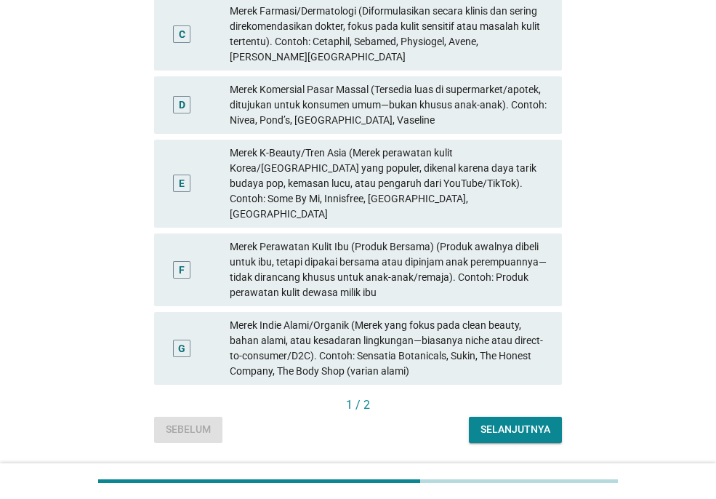
scroll to position [374, 0]
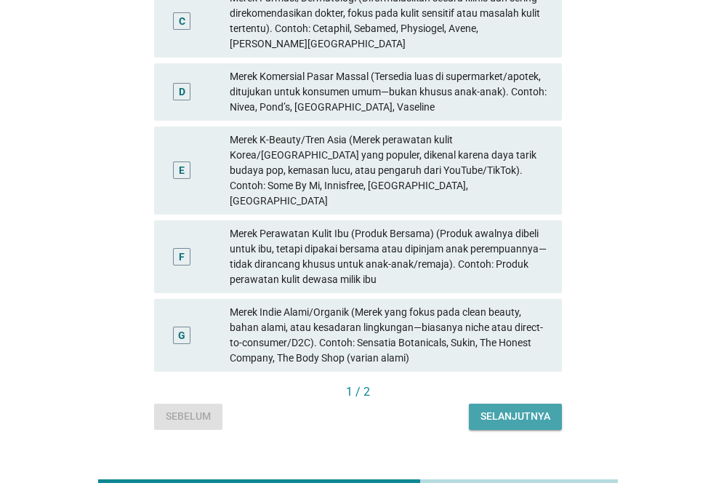
click at [521, 408] on div "Selanjutnya" at bounding box center [515, 415] width 70 height 15
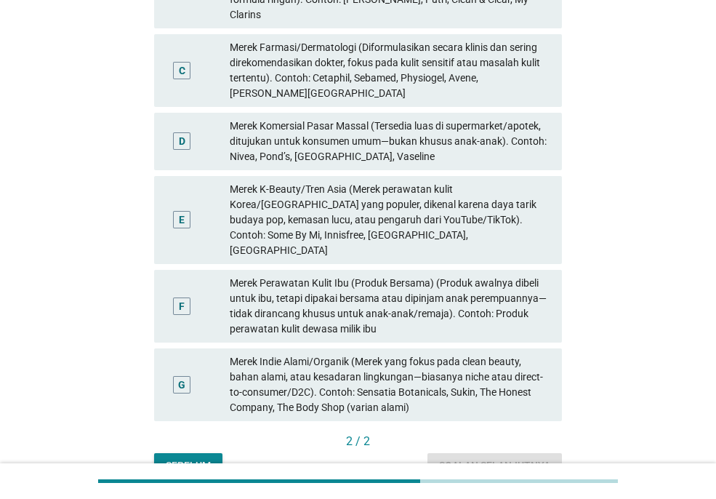
scroll to position [337, 0]
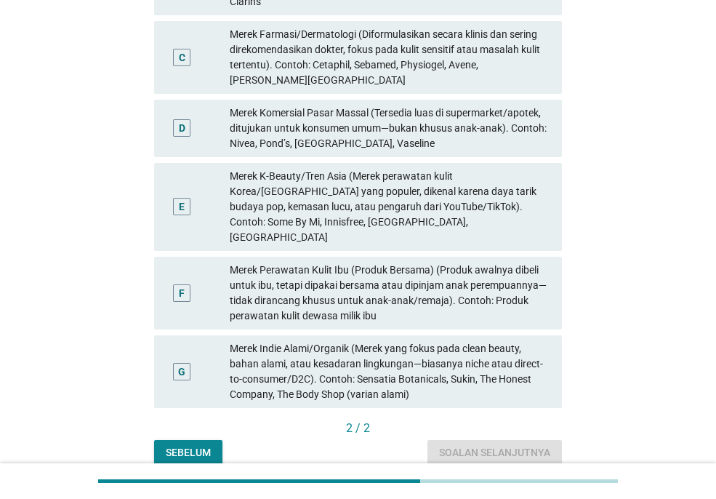
click at [372, 269] on div "Merek Perawatan Kulit Ibu (Produk Bersama) (Produk awalnya dibeli untuk ibu, te…" at bounding box center [390, 292] width 321 height 61
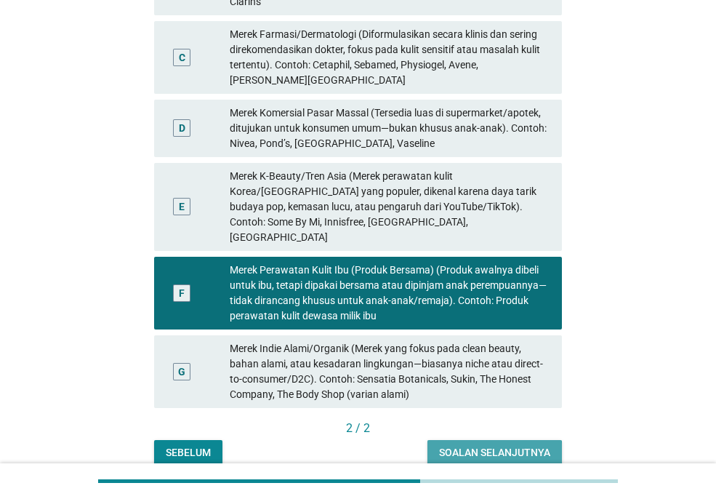
click at [486, 445] on div "Soalan selanjutnya" at bounding box center [494, 452] width 111 height 15
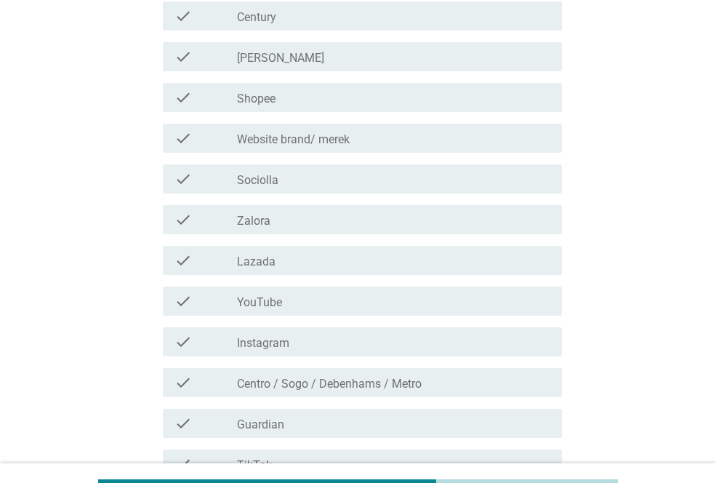
scroll to position [0, 0]
